Goal: Information Seeking & Learning: Learn about a topic

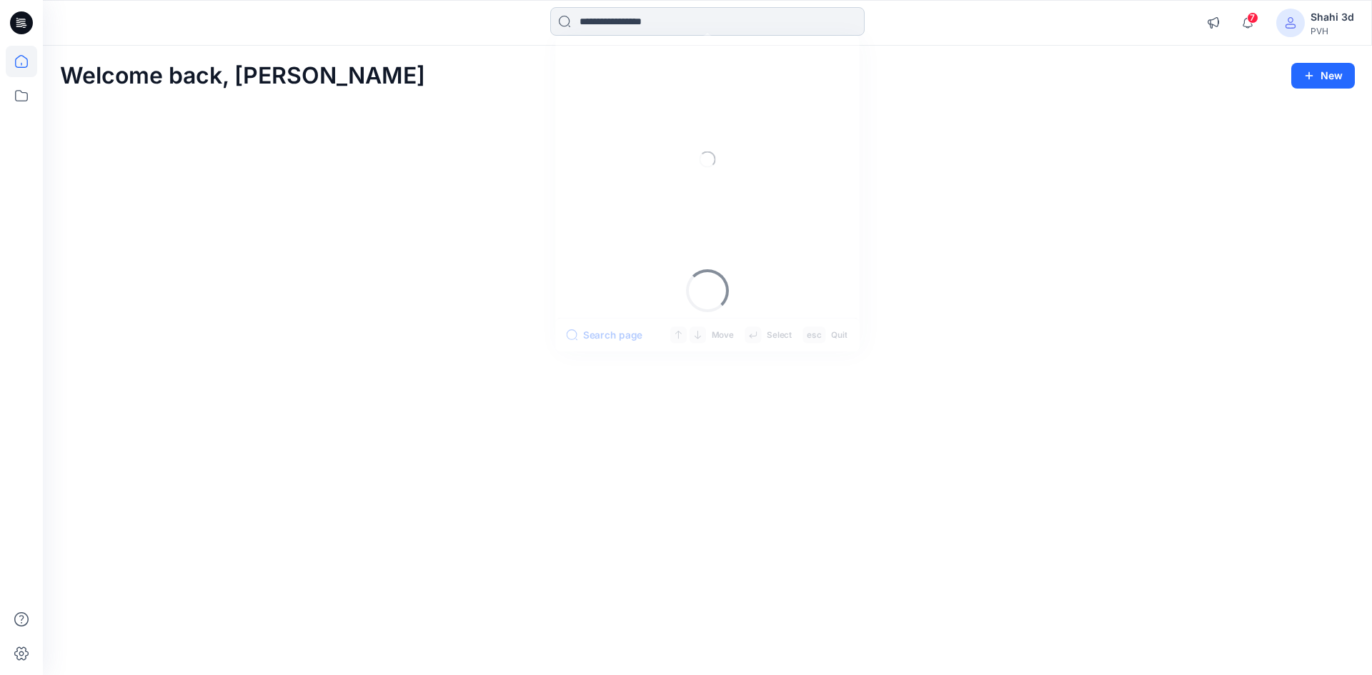
click at [623, 26] on input at bounding box center [707, 21] width 314 height 29
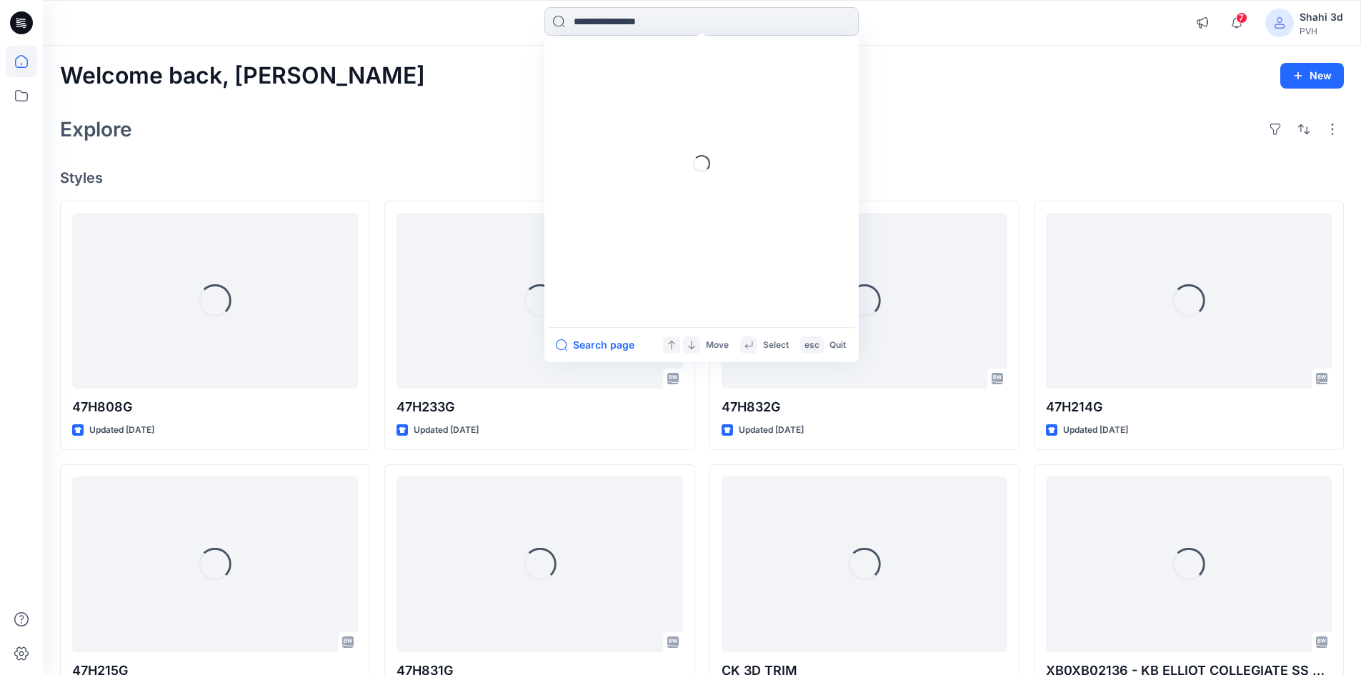
paste input "**********"
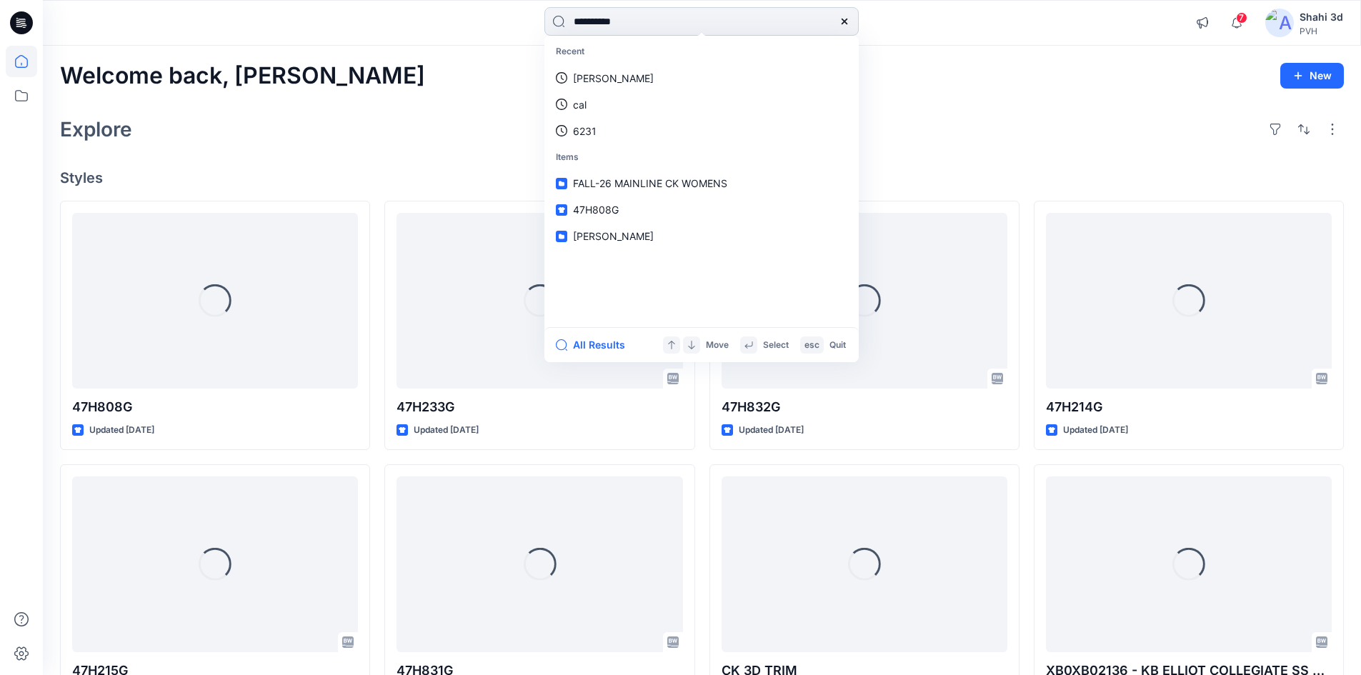
type input "**********"
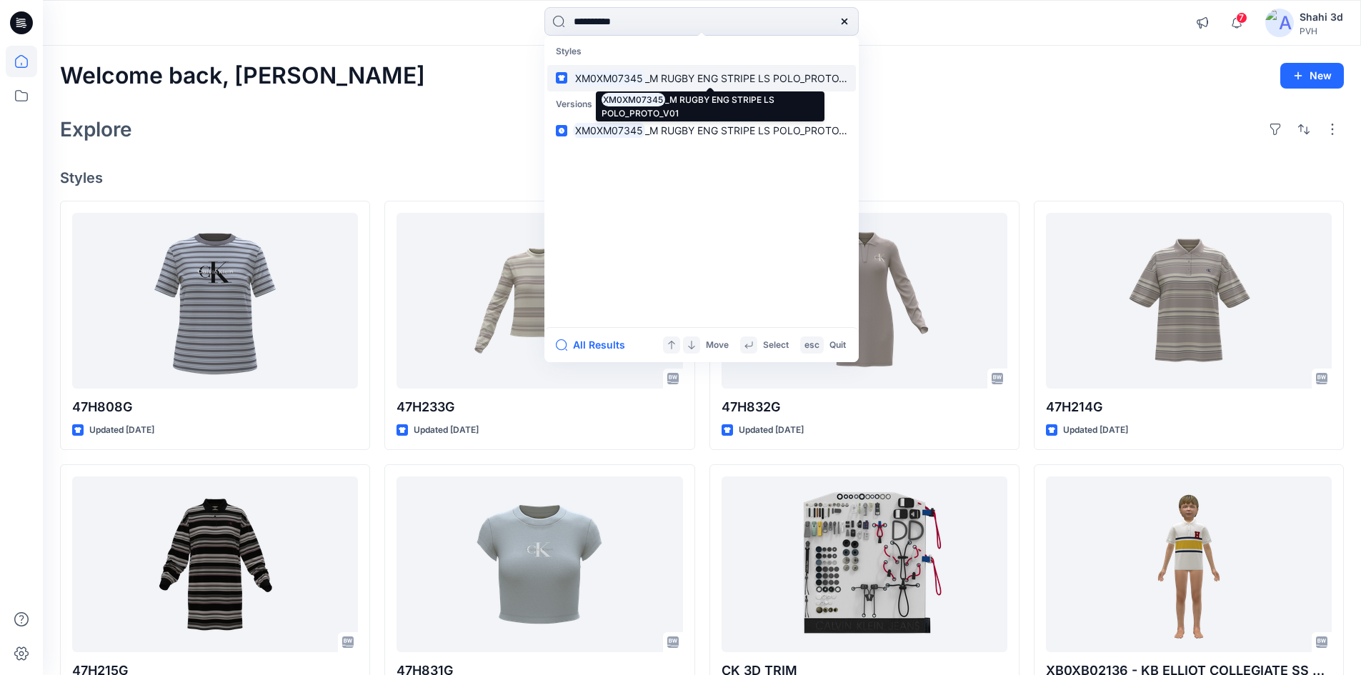
click at [624, 79] on mark "XM0XM07345" at bounding box center [609, 78] width 72 height 16
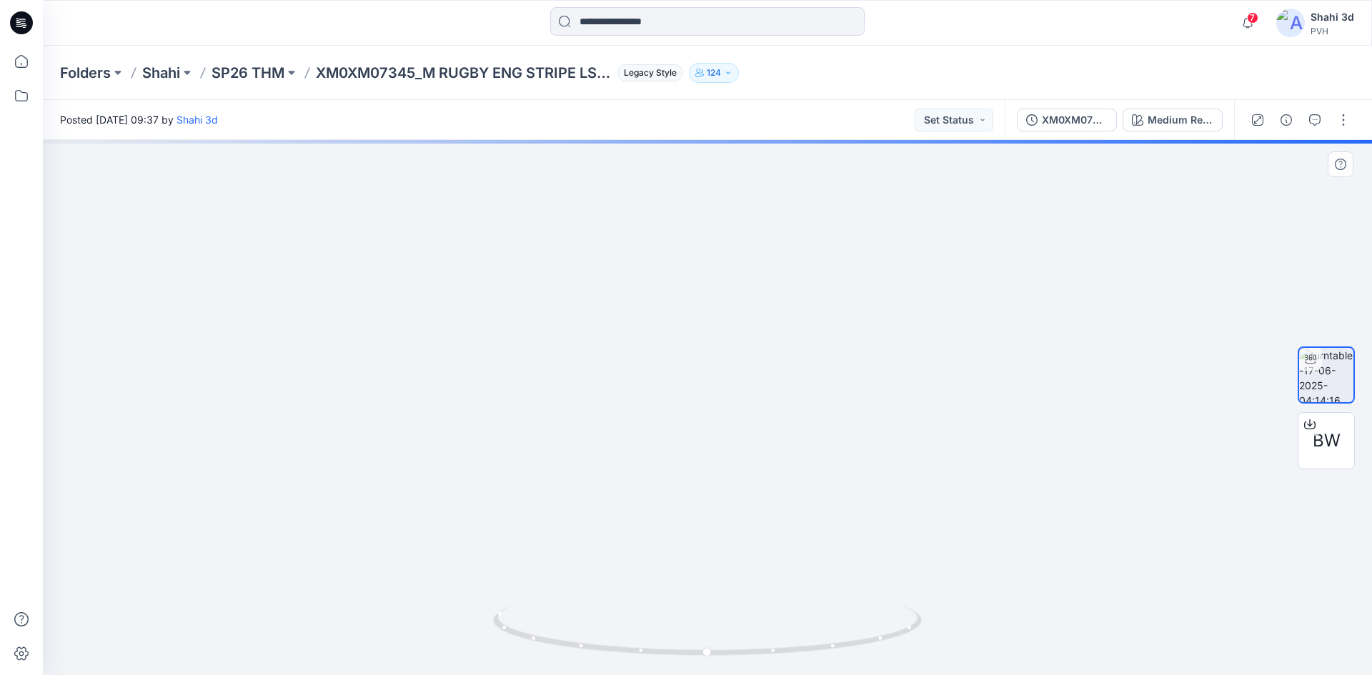
drag, startPoint x: 720, startPoint y: 261, endPoint x: 735, endPoint y: 573, distance: 312.6
click at [734, 590] on img at bounding box center [714, 120] width 2097 height 1110
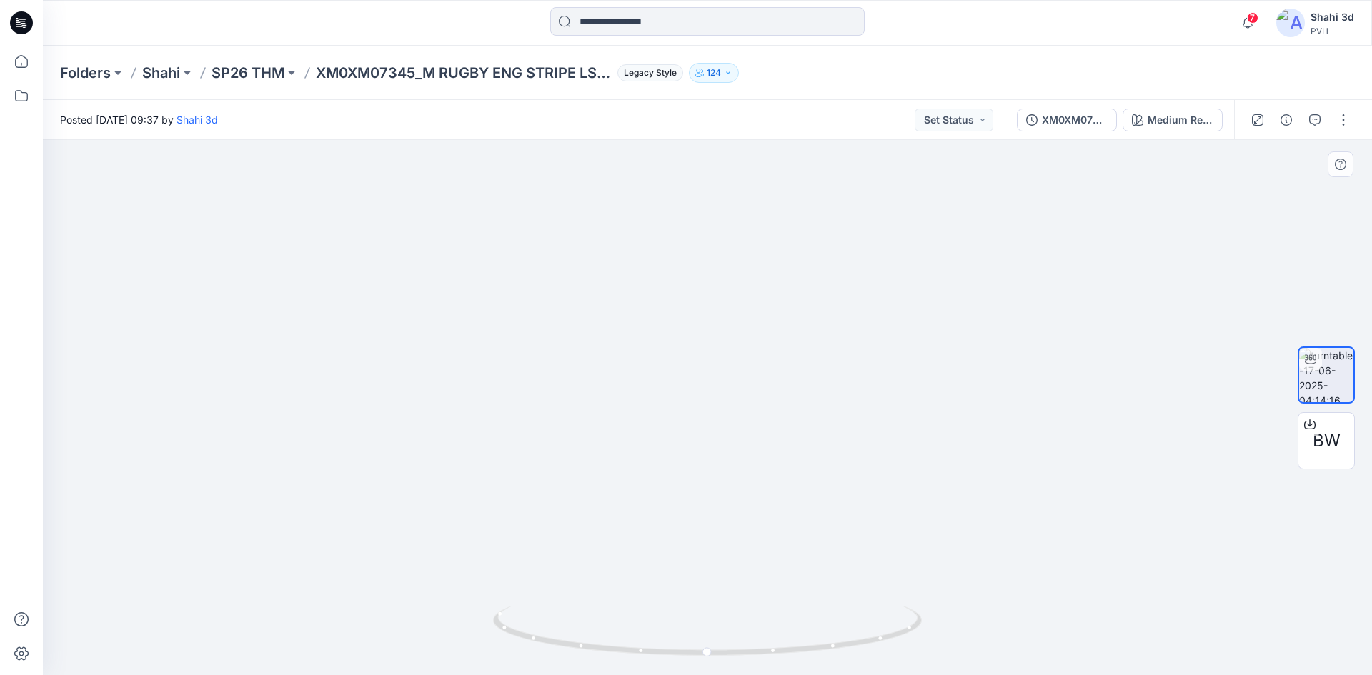
drag, startPoint x: 724, startPoint y: 478, endPoint x: 747, endPoint y: 288, distance: 191.3
click at [742, 294] on img at bounding box center [724, 215] width 1511 height 922
drag, startPoint x: 567, startPoint y: 388, endPoint x: 748, endPoint y: 350, distance: 184.7
click at [737, 393] on div at bounding box center [707, 407] width 1329 height 535
drag, startPoint x: 734, startPoint y: 246, endPoint x: 738, endPoint y: 507, distance: 260.8
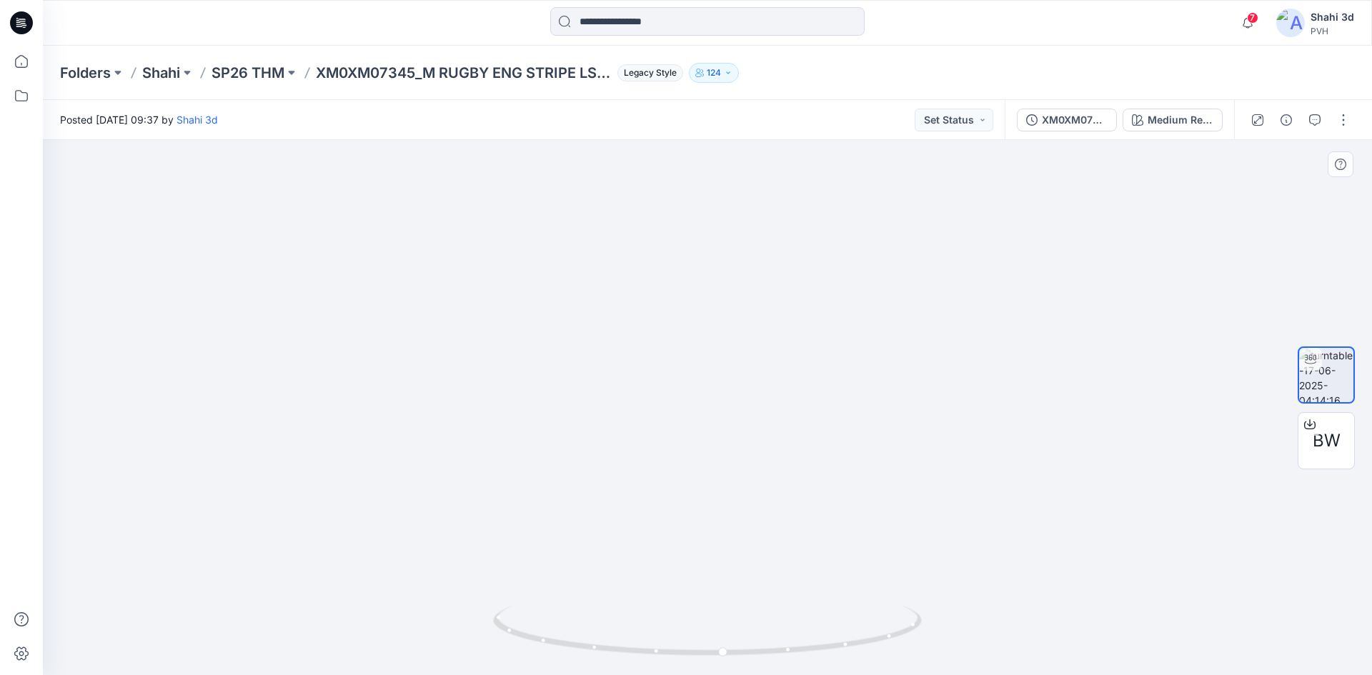
click at [738, 507] on img at bounding box center [711, 198] width 2097 height 954
drag, startPoint x: 736, startPoint y: 218, endPoint x: 778, endPoint y: 579, distance: 363.3
click at [778, 579] on img at bounding box center [745, 347] width 2097 height 657
drag, startPoint x: 701, startPoint y: 530, endPoint x: 767, endPoint y: 153, distance: 383.0
click at [767, 153] on img at bounding box center [774, 200] width 1511 height 950
